Goal: Task Accomplishment & Management: Manage account settings

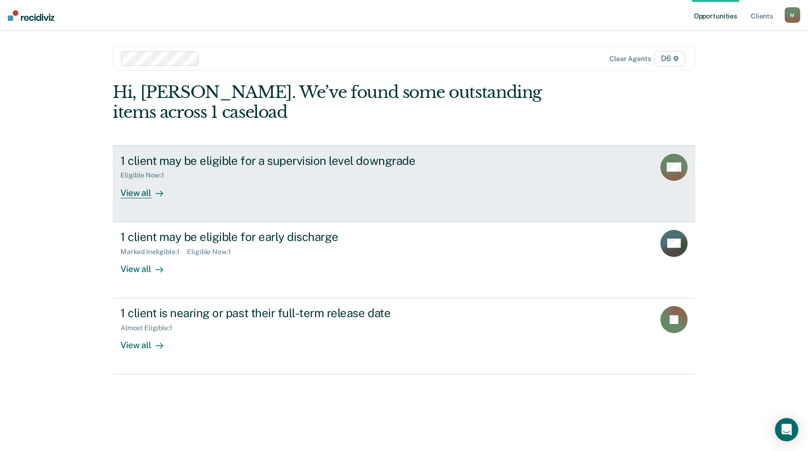
click at [129, 194] on div "View all" at bounding box center [147, 189] width 54 height 19
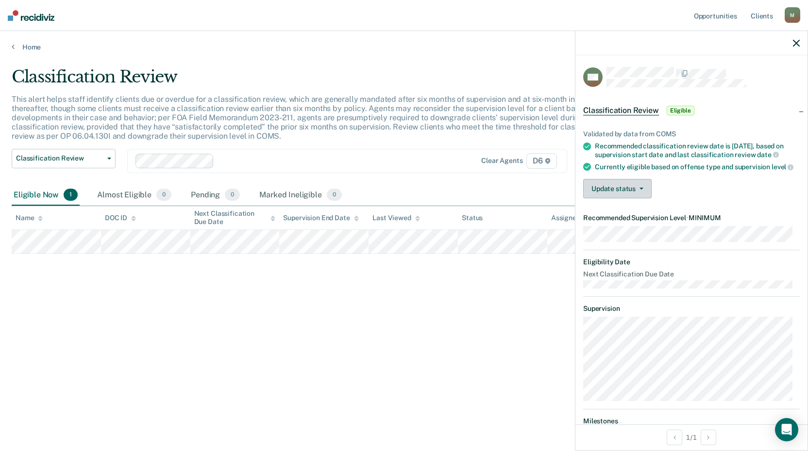
click at [641, 194] on button "Update status" at bounding box center [617, 188] width 68 height 19
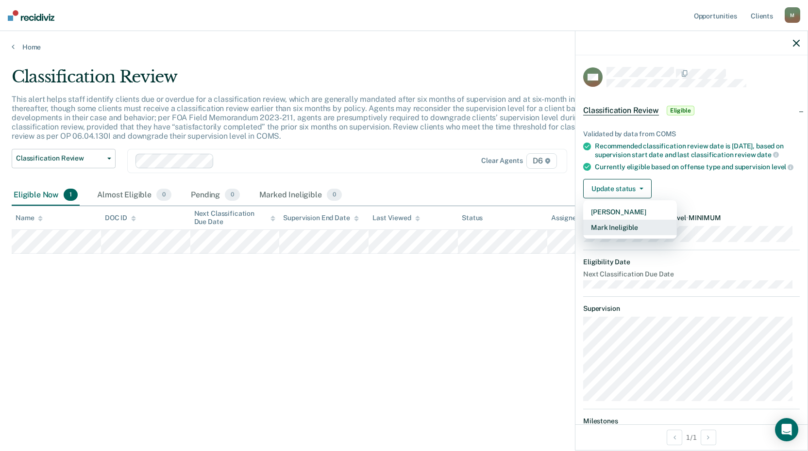
click at [619, 232] on button "Mark Ineligible" at bounding box center [630, 228] width 94 height 16
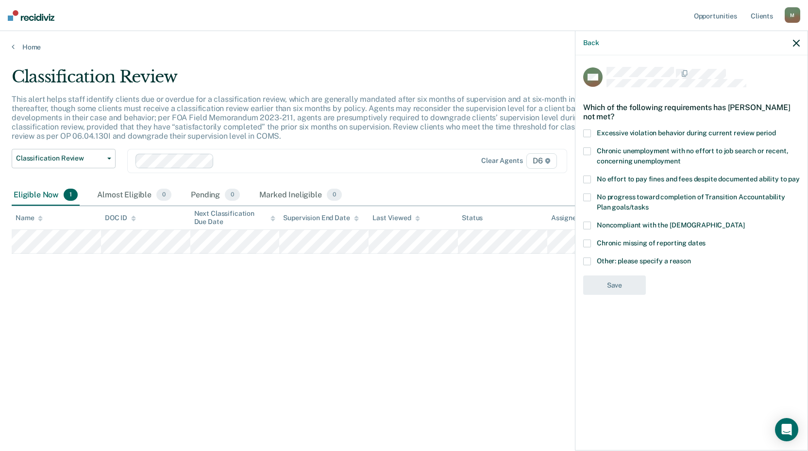
click at [588, 178] on span at bounding box center [587, 180] width 8 height 8
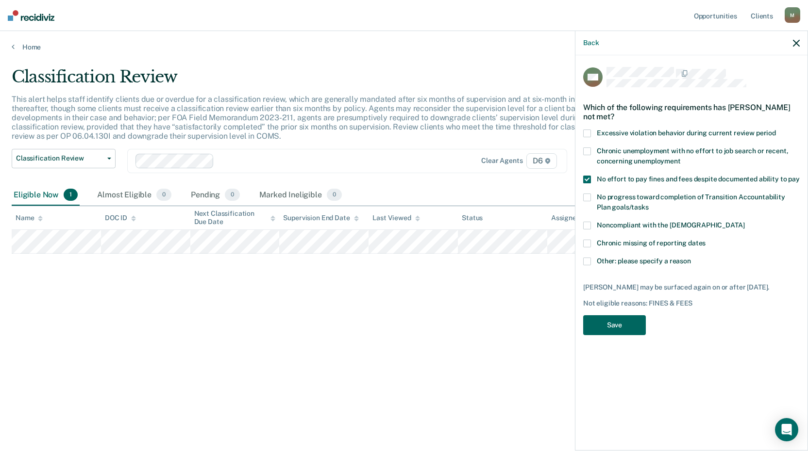
click at [621, 333] on button "Save" at bounding box center [614, 326] width 63 height 20
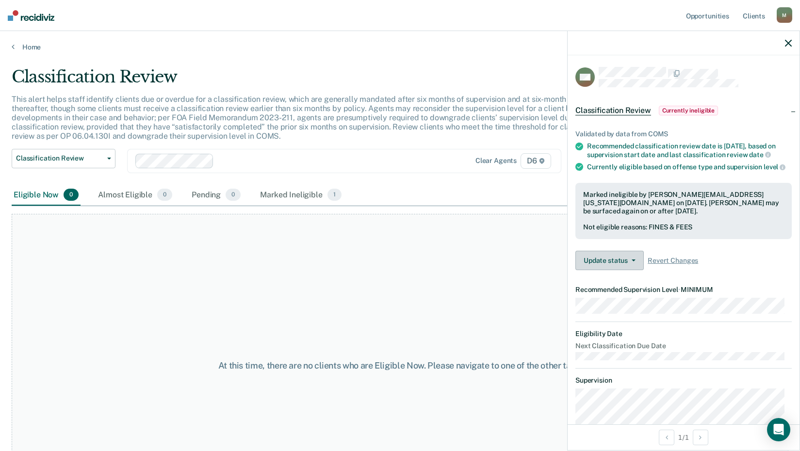
click at [633, 265] on button "Update status" at bounding box center [610, 260] width 68 height 19
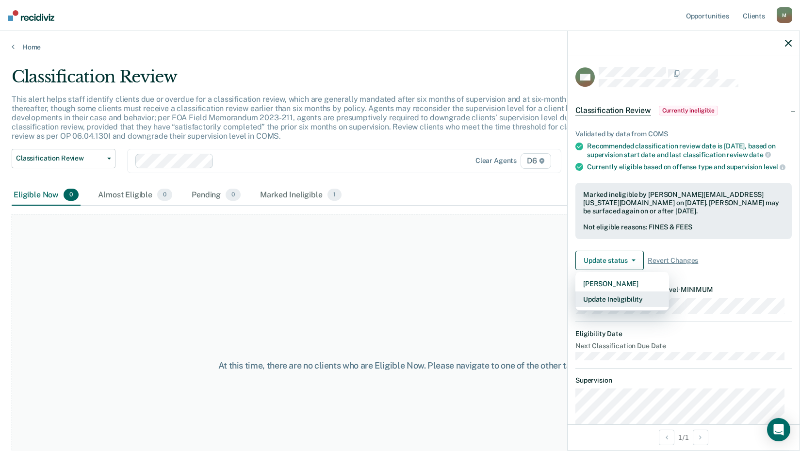
click at [630, 307] on button "Update Ineligibility" at bounding box center [623, 300] width 94 height 16
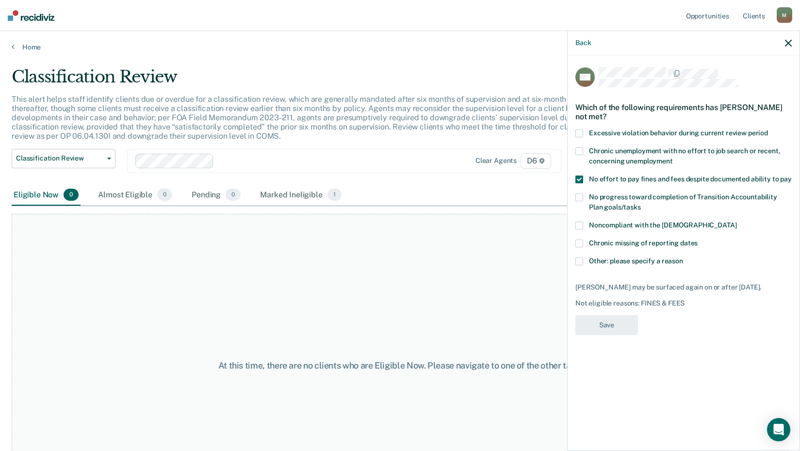
click at [790, 43] on icon "button" at bounding box center [788, 43] width 7 height 7
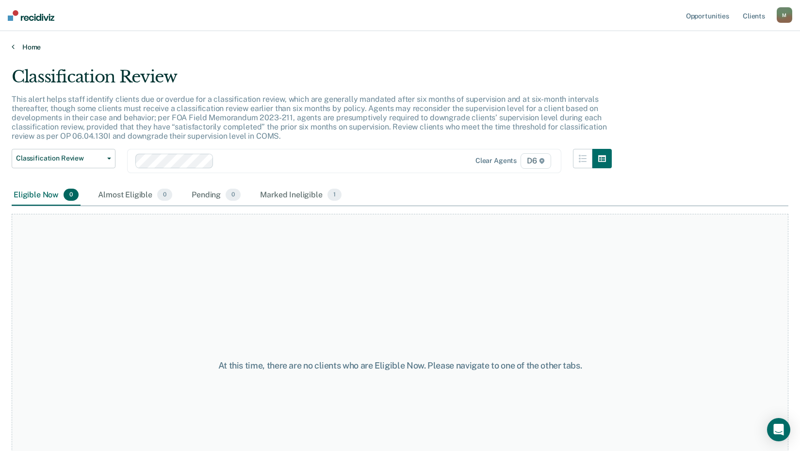
click at [26, 45] on link "Home" at bounding box center [400, 47] width 777 height 9
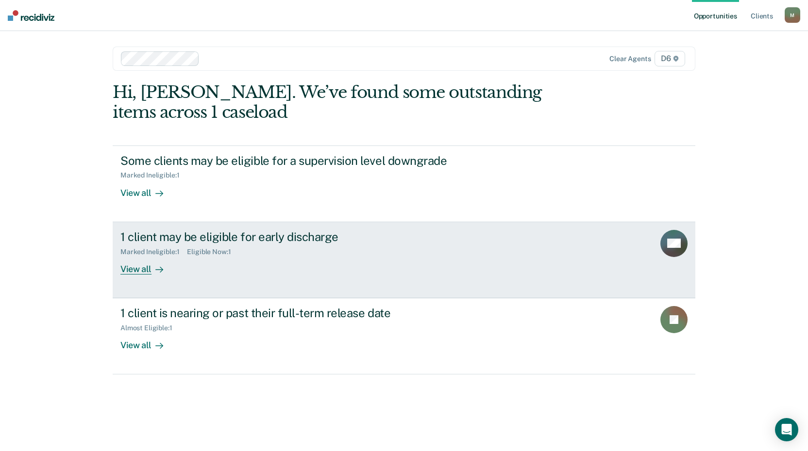
click at [139, 269] on div "View all" at bounding box center [147, 265] width 54 height 19
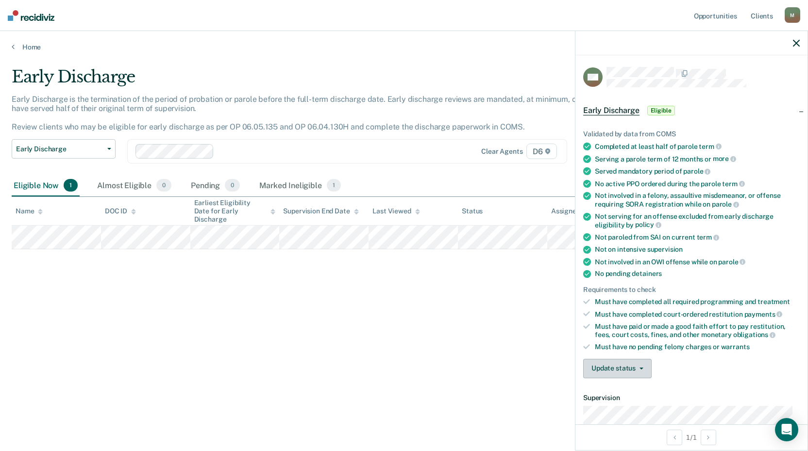
click at [643, 367] on button "Update status" at bounding box center [617, 368] width 68 height 19
click at [629, 405] on button "Mark Ineligible" at bounding box center [630, 408] width 94 height 16
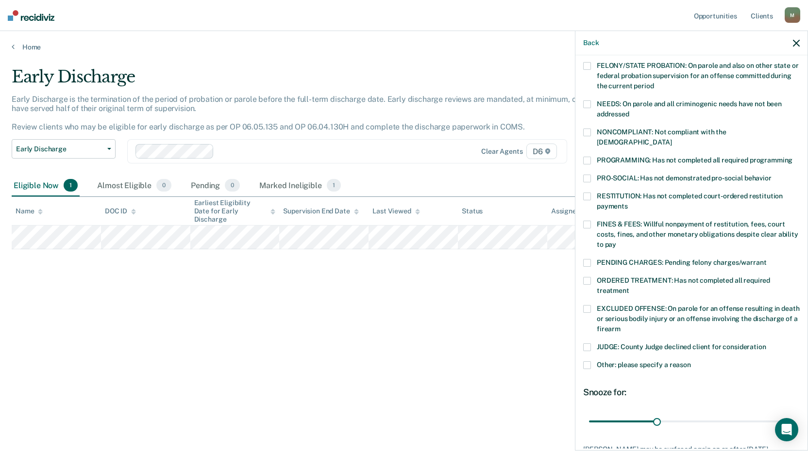
scroll to position [146, 0]
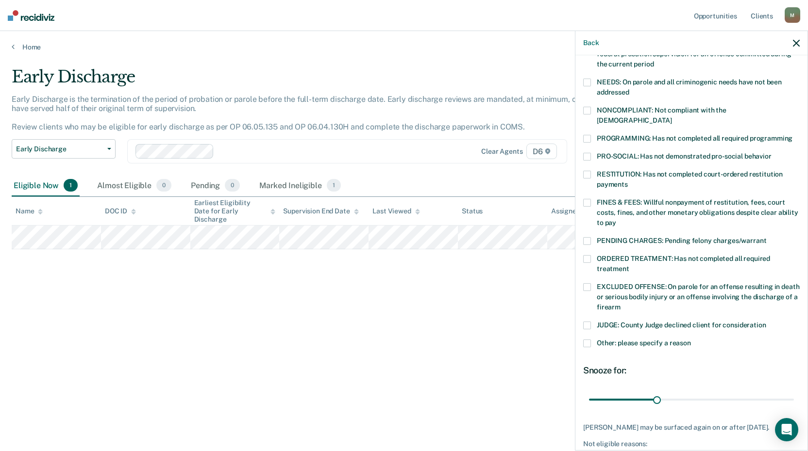
click at [588, 283] on span at bounding box center [587, 287] width 8 height 8
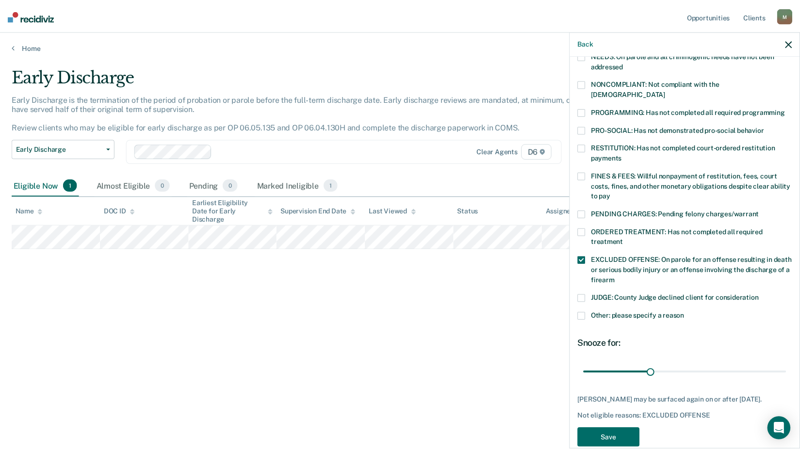
scroll to position [187, 0]
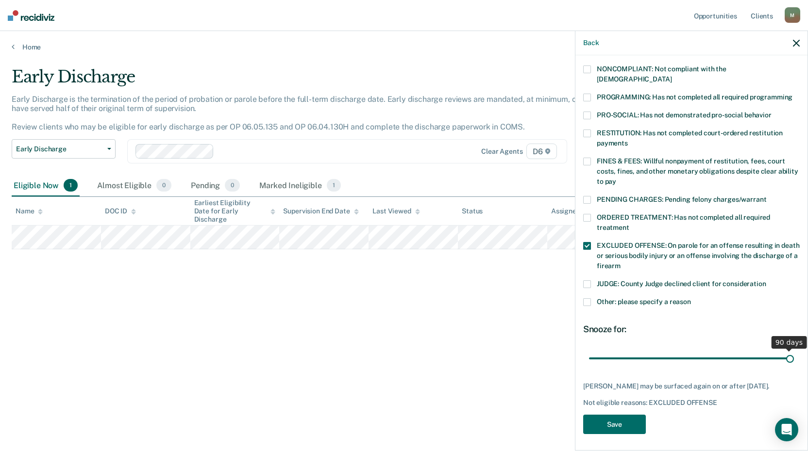
drag, startPoint x: 653, startPoint y: 348, endPoint x: 796, endPoint y: 340, distance: 142.9
type input "90"
click at [794, 350] on input "range" at bounding box center [691, 358] width 205 height 17
drag, startPoint x: 600, startPoint y: 419, endPoint x: 626, endPoint y: 419, distance: 25.2
click at [602, 419] on button "Save" at bounding box center [614, 425] width 63 height 20
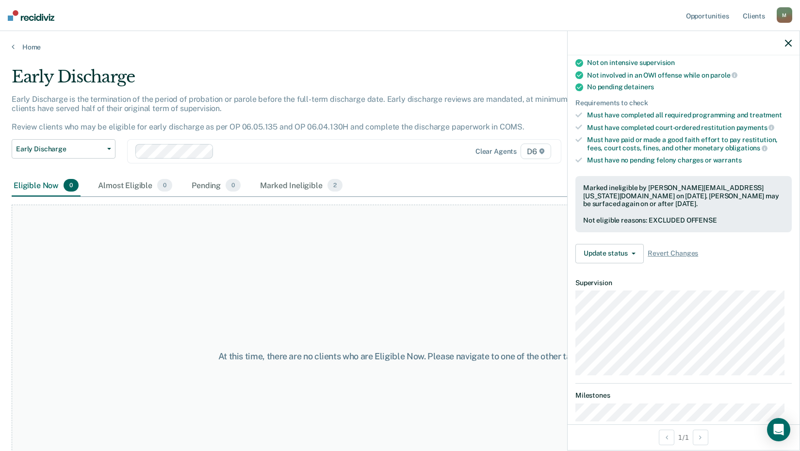
click at [791, 39] on button "button" at bounding box center [788, 43] width 7 height 8
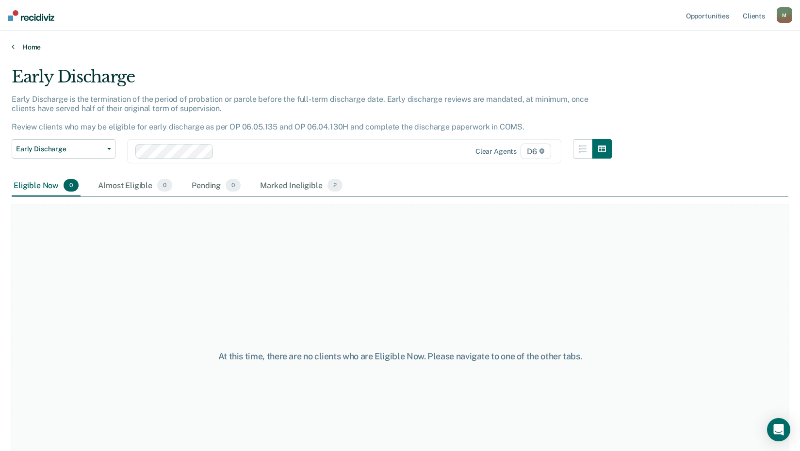
click at [12, 48] on icon at bounding box center [13, 47] width 3 height 8
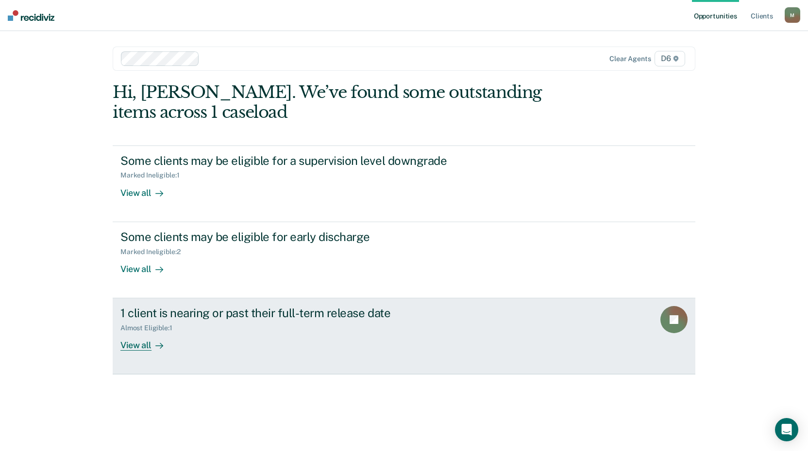
click at [139, 345] on div "View all" at bounding box center [147, 342] width 54 height 19
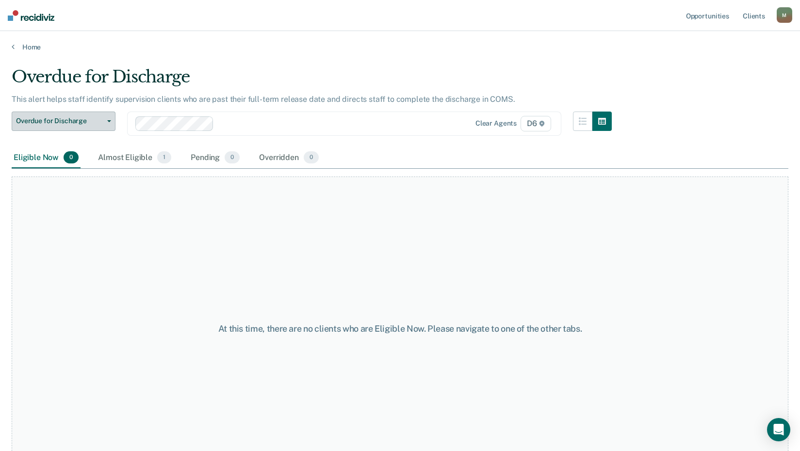
click at [107, 120] on icon "button" at bounding box center [109, 121] width 4 height 2
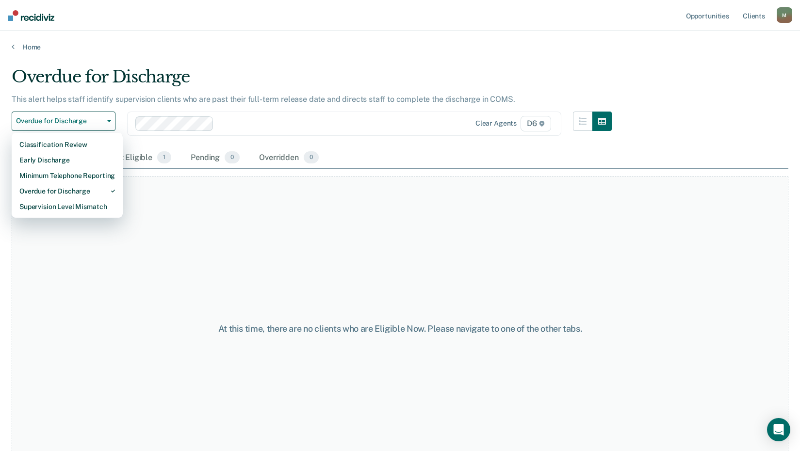
drag, startPoint x: 157, startPoint y: 293, endPoint x: 171, endPoint y: 289, distance: 15.1
click at [157, 293] on div "At this time, there are no clients who are Eligible Now. Please navigate to one…" at bounding box center [400, 329] width 777 height 304
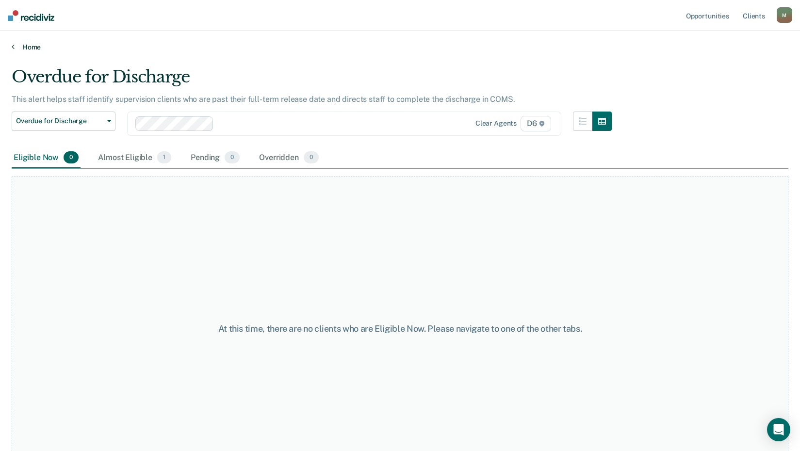
click at [14, 45] on icon at bounding box center [13, 47] width 3 height 8
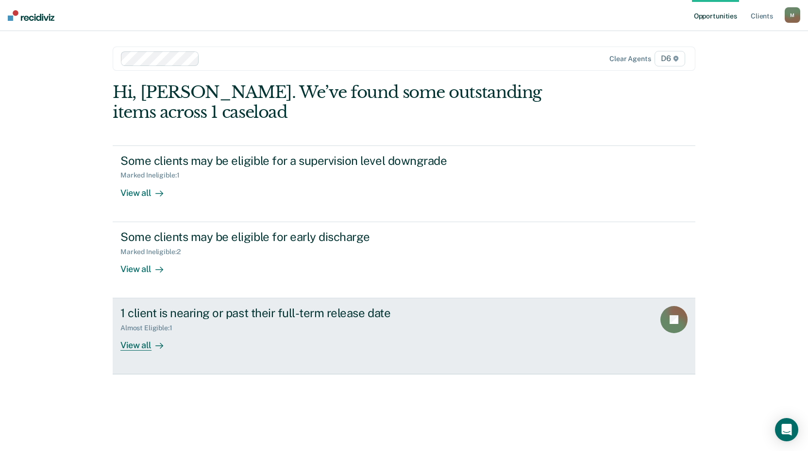
click at [154, 313] on div "1 client is nearing or past their full-term release date" at bounding box center [290, 313] width 341 height 14
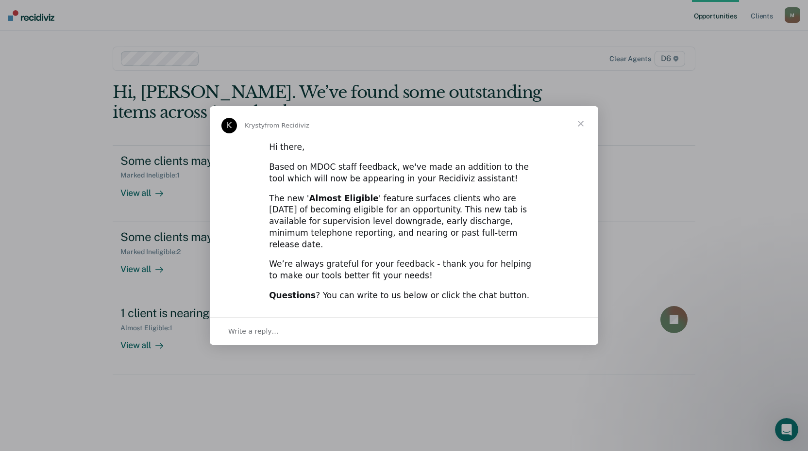
click at [509, 328] on div "Write a reply…" at bounding box center [404, 331] width 388 height 28
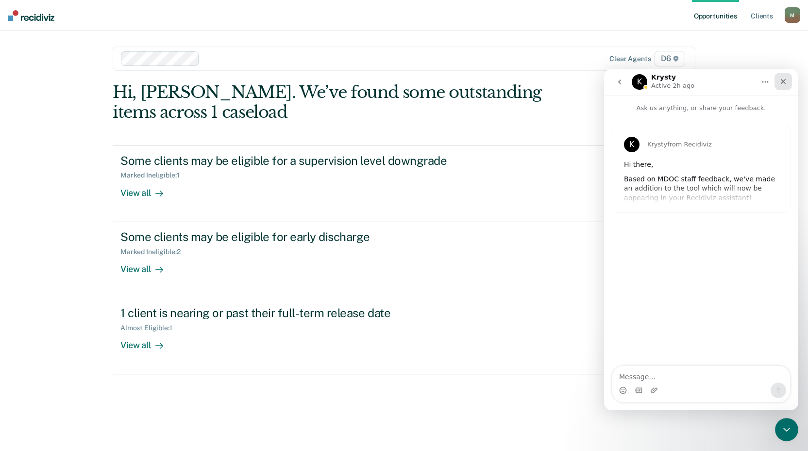
click at [783, 77] on div "Close" at bounding box center [782, 81] width 17 height 17
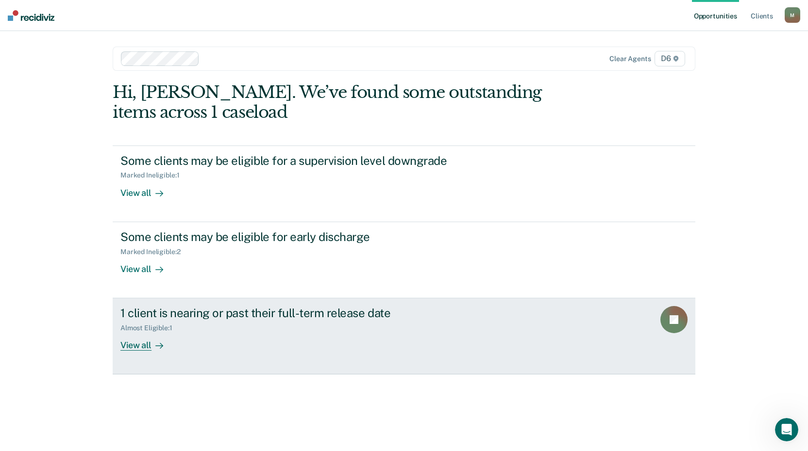
click at [136, 346] on div "View all" at bounding box center [147, 342] width 54 height 19
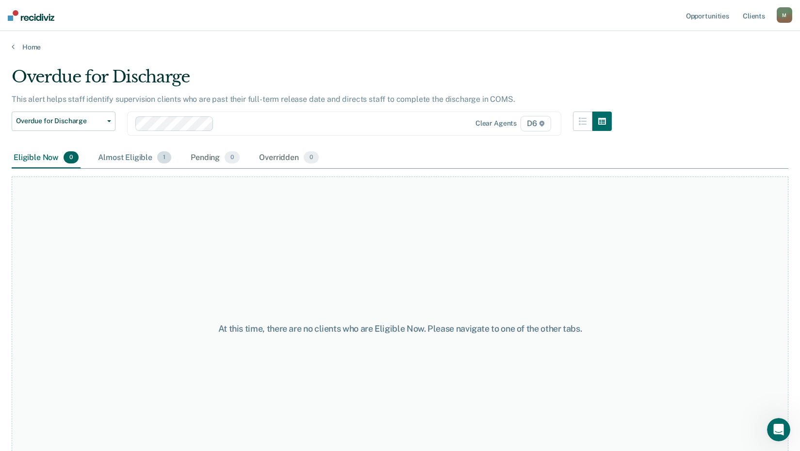
click at [137, 159] on div "Almost Eligible 1" at bounding box center [134, 158] width 77 height 21
